Goal: Communication & Community: Answer question/provide support

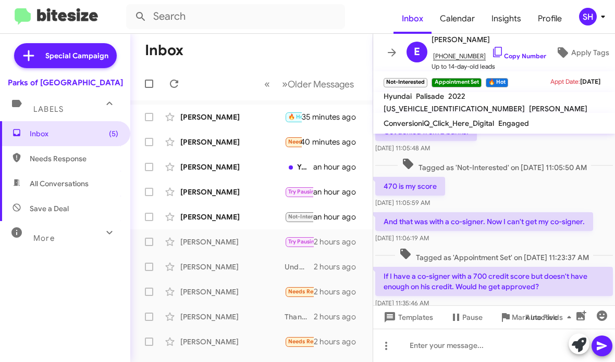
scroll to position [242, 0]
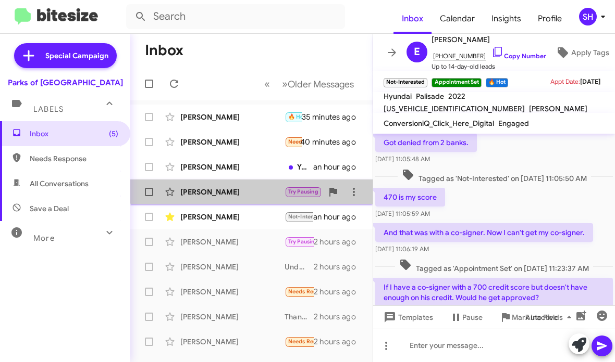
click at [259, 187] on div "[PERSON_NAME]" at bounding box center [232, 192] width 104 height 10
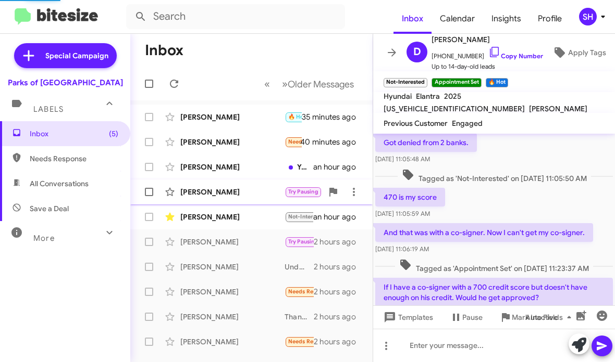
click at [264, 195] on div "[PERSON_NAME]" at bounding box center [232, 192] width 104 height 10
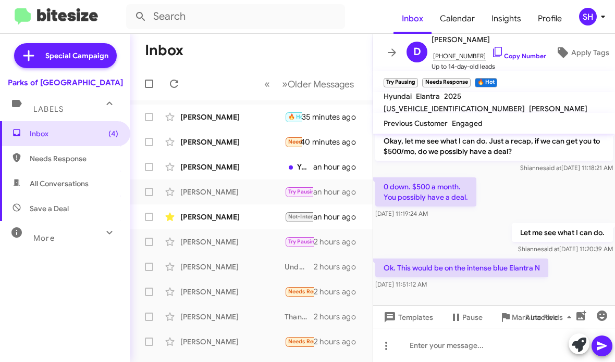
scroll to position [368, 0]
click at [438, 341] on div at bounding box center [494, 345] width 242 height 33
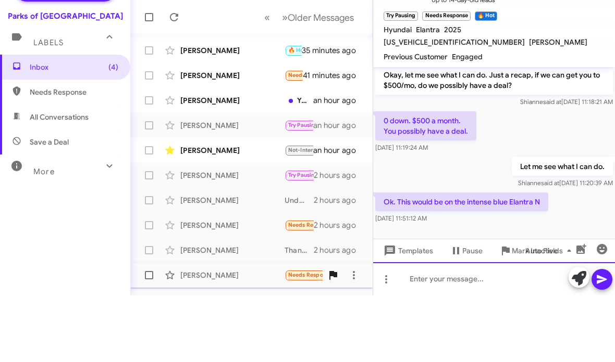
scroll to position [0, 0]
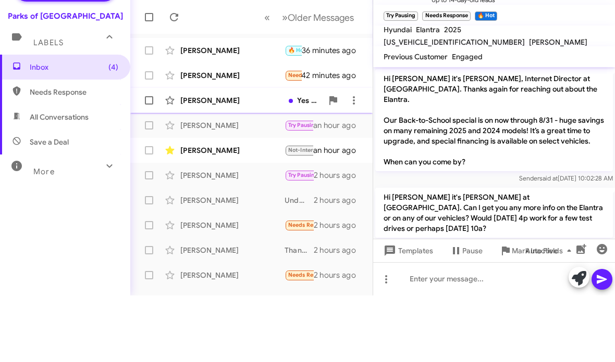
click at [243, 162] on div "[PERSON_NAME]" at bounding box center [232, 167] width 104 height 10
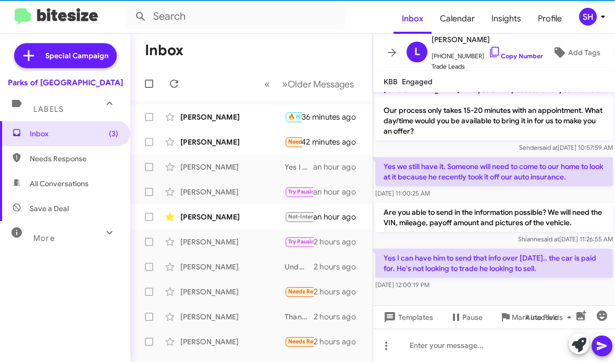
scroll to position [91, 0]
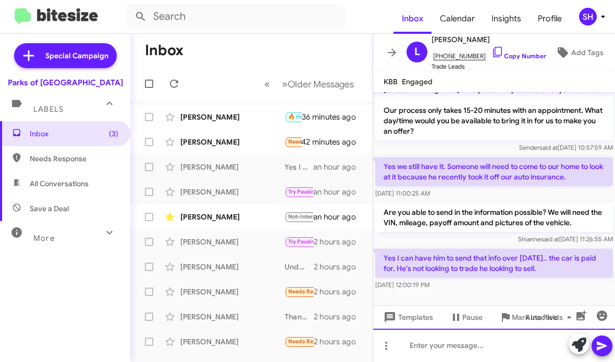
click at [462, 348] on div at bounding box center [494, 345] width 242 height 33
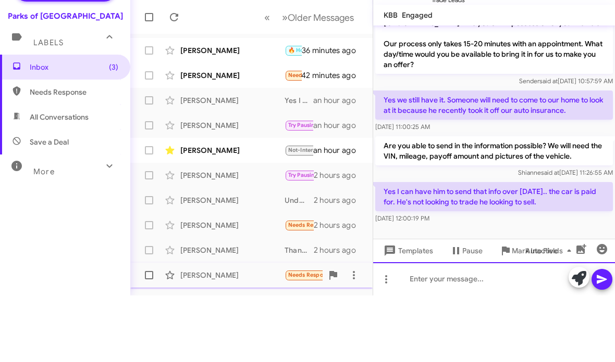
scroll to position [0, 0]
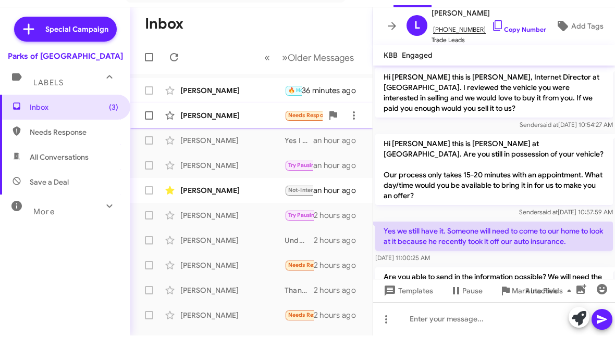
click at [241, 137] on div "[PERSON_NAME]" at bounding box center [232, 142] width 104 height 10
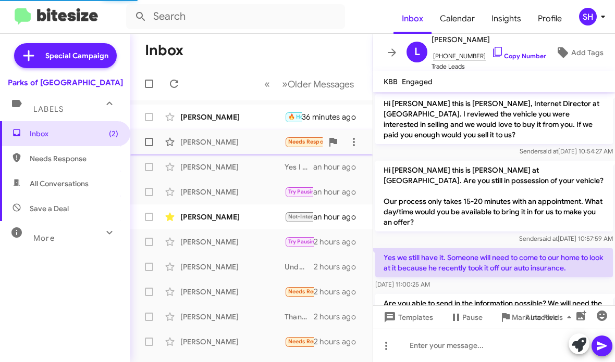
scroll to position [129, 0]
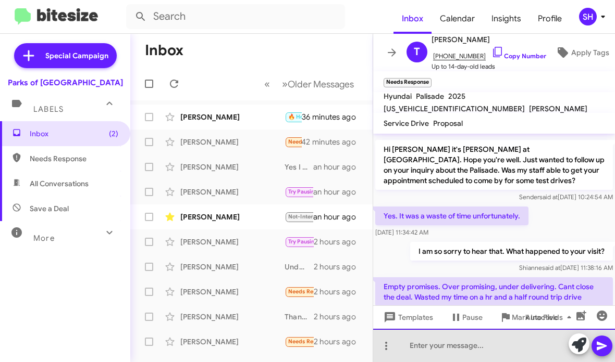
click at [428, 334] on div at bounding box center [494, 345] width 242 height 33
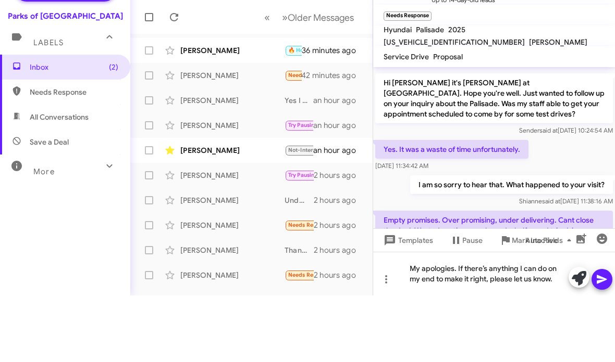
click at [599, 342] on icon at bounding box center [601, 346] width 10 height 9
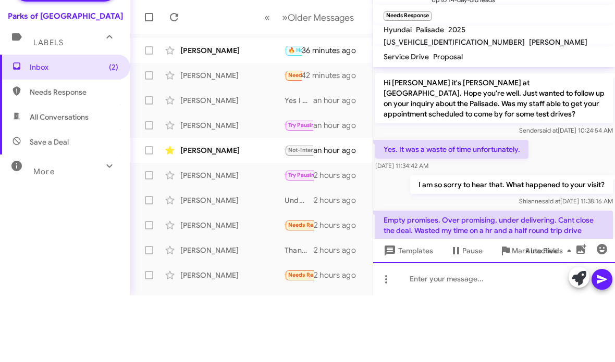
scroll to position [0, 0]
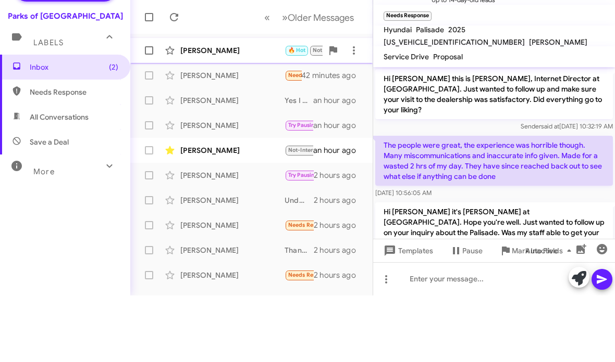
click at [245, 112] on div "[PERSON_NAME]" at bounding box center [232, 117] width 104 height 10
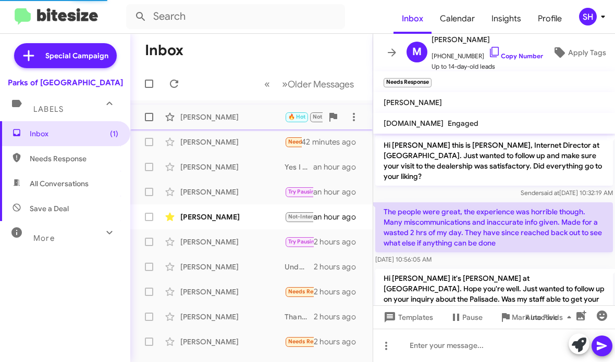
scroll to position [217, 0]
